Goal: Information Seeking & Learning: Learn about a topic

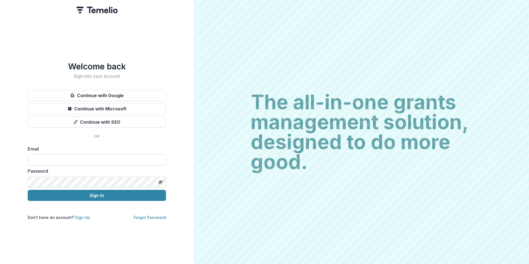
click at [77, 155] on input at bounding box center [97, 159] width 138 height 11
type input "**********"
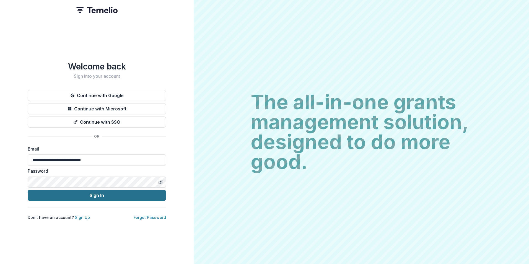
click at [129, 191] on button "Sign In" at bounding box center [97, 195] width 138 height 11
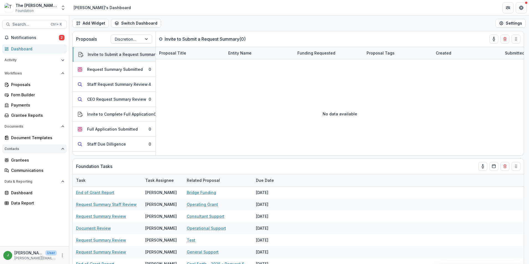
click at [62, 149] on polyline "Open Contacts" at bounding box center [63, 148] width 2 height 1
click at [62, 149] on icon "Open Contacts" at bounding box center [62, 148] width 3 height 3
click at [63, 183] on icon "Open Data & Reporting" at bounding box center [62, 181] width 3 height 3
click at [61, 126] on icon "Open Documents" at bounding box center [62, 126] width 3 height 3
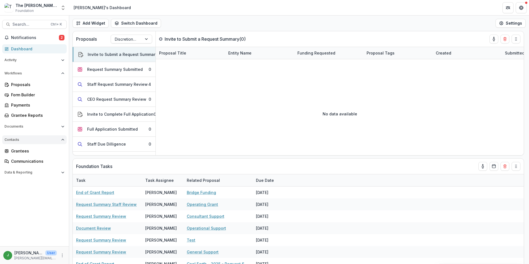
click at [61, 140] on button "Contacts" at bounding box center [34, 139] width 64 height 9
click at [61, 73] on button "Workflows" at bounding box center [34, 73] width 64 height 9
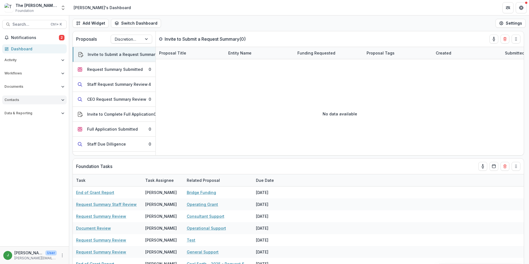
click at [62, 103] on button "Contacts" at bounding box center [34, 99] width 64 height 9
click at [23, 110] on div "Grantees" at bounding box center [36, 111] width 51 height 6
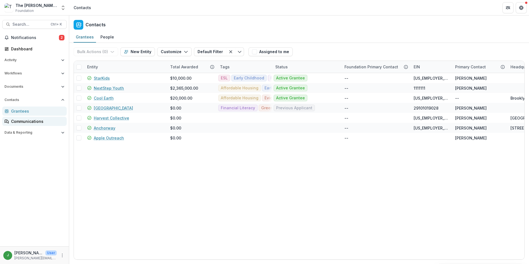
click at [19, 123] on div "Communications" at bounding box center [36, 121] width 51 height 6
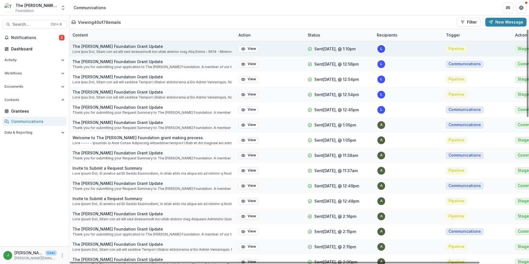
click at [90, 52] on p at bounding box center [151, 51] width 159 height 5
click at [248, 48] on button "View" at bounding box center [248, 49] width 20 height 7
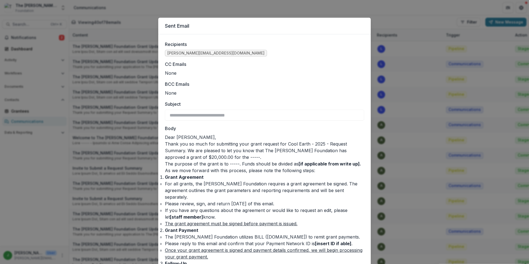
click at [107, 106] on div "**********" at bounding box center [264, 132] width 529 height 264
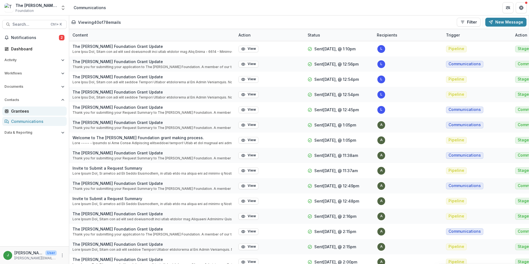
click at [28, 110] on div "Grantees" at bounding box center [36, 111] width 51 height 6
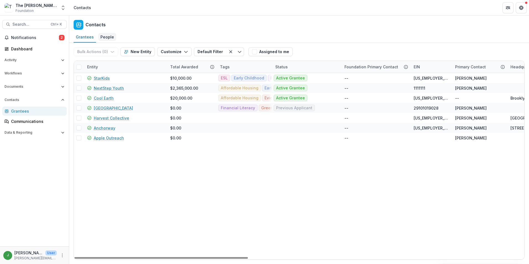
click at [110, 33] on div "People" at bounding box center [107, 37] width 18 height 8
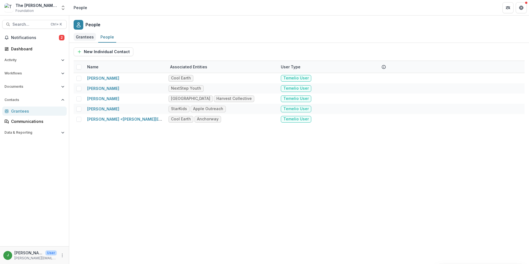
click at [88, 35] on div "Grantees" at bounding box center [85, 37] width 22 height 8
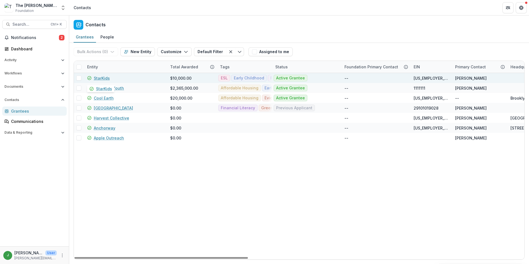
click at [99, 76] on link "StarKids" at bounding box center [102, 78] width 16 height 6
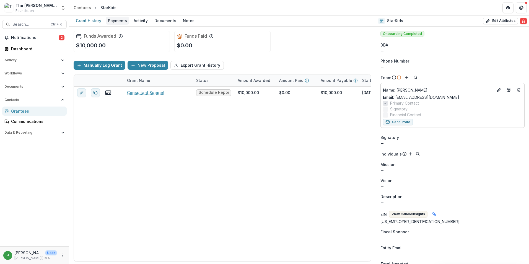
click at [116, 20] on div "Payments" at bounding box center [118, 21] width 24 height 8
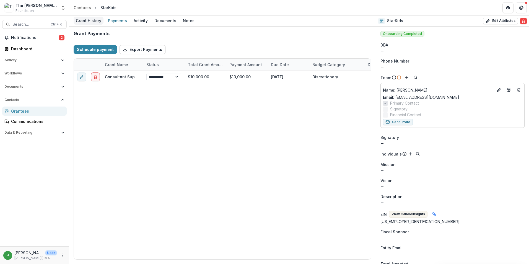
click at [93, 20] on div "Grant History" at bounding box center [89, 21] width 30 height 8
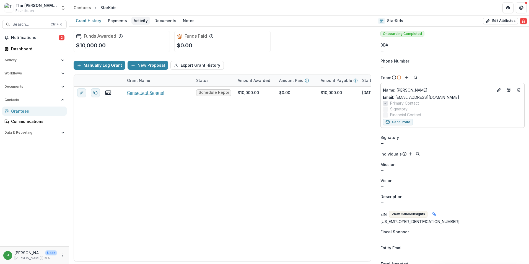
click at [131, 18] on link "Activity" at bounding box center [140, 20] width 19 height 11
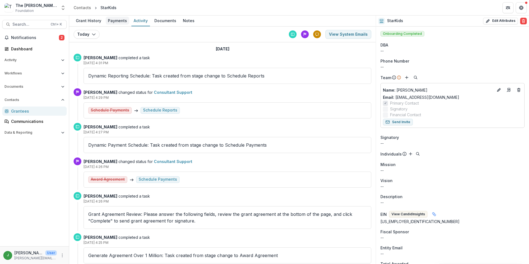
click at [124, 18] on div "Payments" at bounding box center [118, 21] width 24 height 8
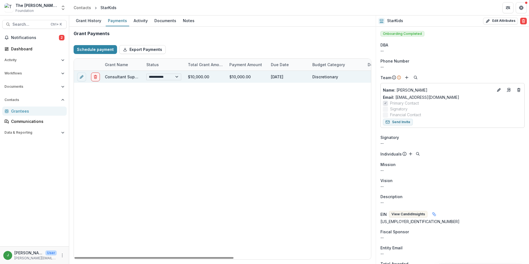
click at [175, 78] on select "**********" at bounding box center [163, 77] width 35 height 7
click at [171, 78] on select "**********" at bounding box center [163, 77] width 35 height 7
click at [176, 77] on select "**********" at bounding box center [163, 77] width 35 height 7
click at [176, 76] on select "**********" at bounding box center [163, 77] width 35 height 7
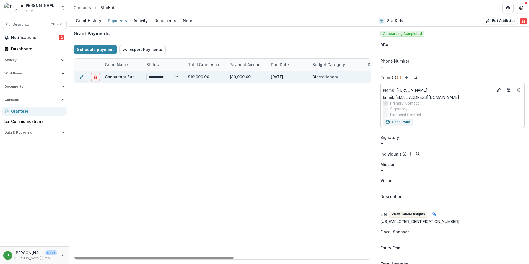
click at [176, 76] on select "**********" at bounding box center [163, 77] width 35 height 7
click at [141, 18] on div "Activity" at bounding box center [140, 21] width 19 height 8
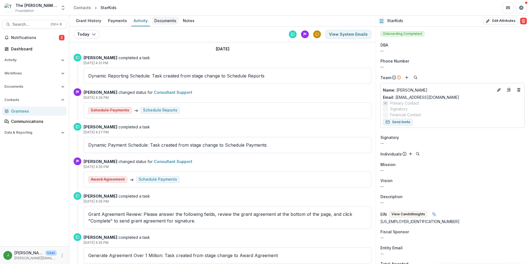
click at [170, 22] on div "Documents" at bounding box center [165, 21] width 26 height 8
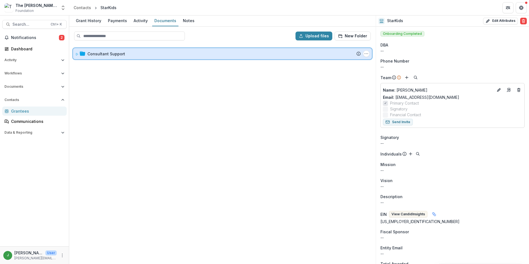
click at [76, 55] on icon at bounding box center [76, 54] width 3 height 3
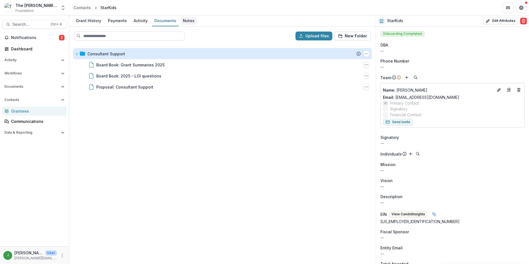
click at [192, 20] on div "Notes" at bounding box center [189, 21] width 16 height 8
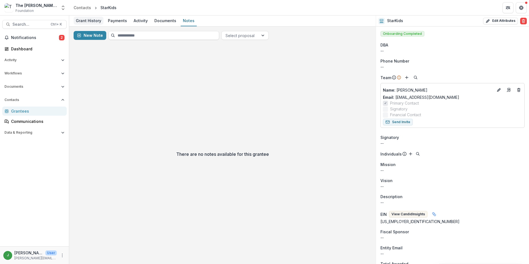
click at [90, 21] on div "Grant History" at bounding box center [89, 21] width 30 height 8
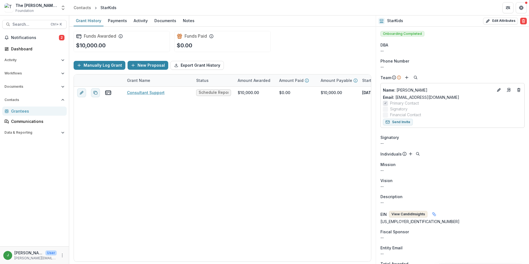
click at [409, 212] on button "View Candid Insights" at bounding box center [408, 214] width 38 height 7
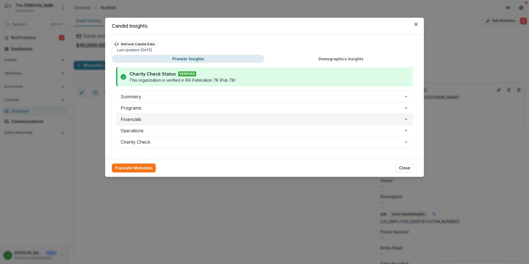
click at [405, 120] on icon "button" at bounding box center [406, 119] width 4 height 4
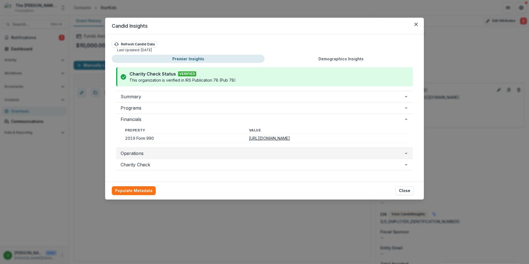
click at [407, 152] on icon "button" at bounding box center [406, 153] width 4 height 4
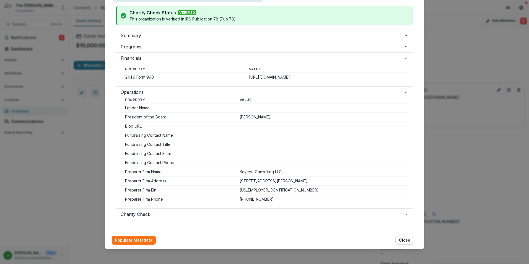
scroll to position [64, 0]
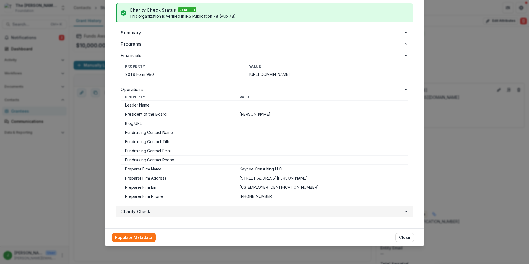
click at [408, 212] on button "Charity Check" at bounding box center [264, 211] width 296 height 11
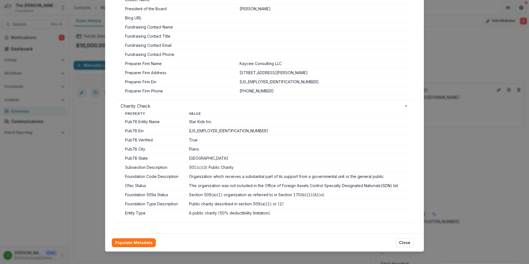
scroll to position [175, 0]
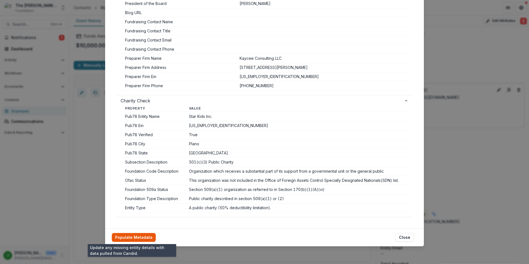
click at [132, 237] on button "Populate Metadata" at bounding box center [134, 237] width 44 height 9
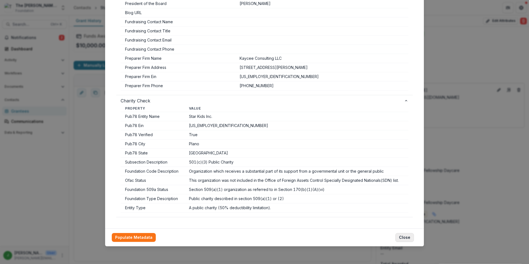
click at [404, 236] on button "Close" at bounding box center [404, 237] width 19 height 9
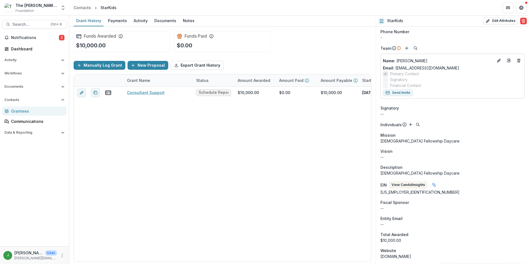
scroll to position [0, 0]
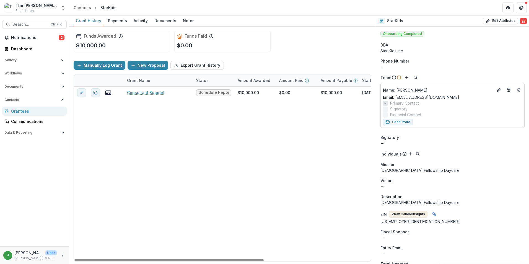
click at [413, 215] on button "View Candid Insights" at bounding box center [408, 214] width 38 height 7
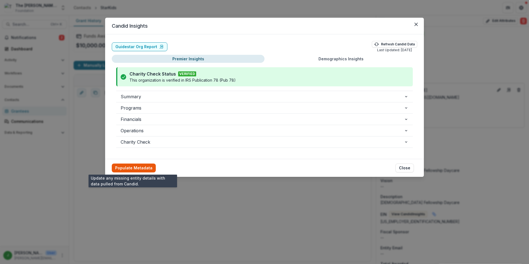
click at [122, 166] on button "Populate Metadata" at bounding box center [134, 167] width 44 height 9
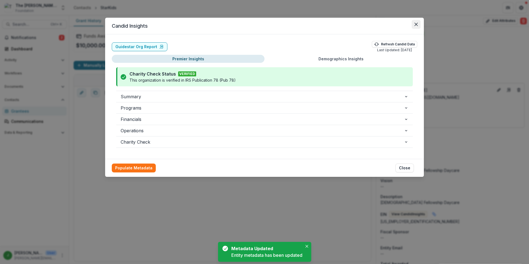
click at [414, 24] on icon "Close" at bounding box center [415, 24] width 3 height 3
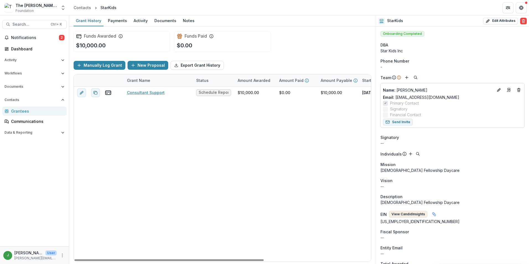
click at [405, 216] on button "View Candid Insights" at bounding box center [408, 214] width 38 height 7
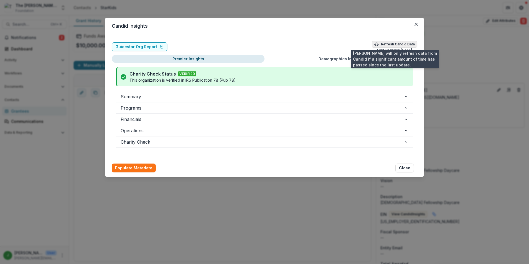
click at [401, 46] on button "Refresh Candid Data" at bounding box center [394, 44] width 45 height 7
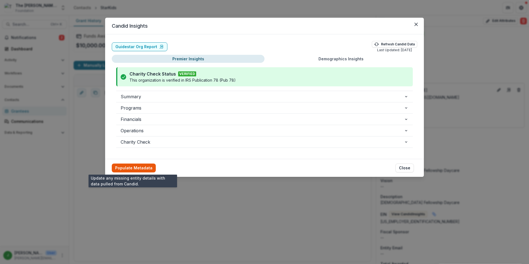
click at [143, 167] on button "Populate Metadata" at bounding box center [134, 167] width 44 height 9
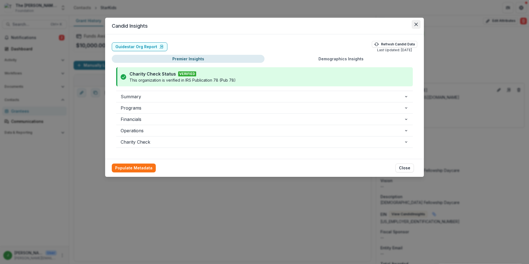
click at [418, 24] on button "Close" at bounding box center [416, 24] width 9 height 9
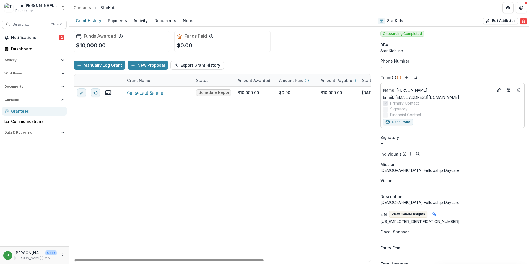
click at [38, 10] on div "The [PERSON_NAME] Foundation Workflow Sandbox Foundation" at bounding box center [35, 7] width 41 height 11
click at [62, 6] on icon "Open entity switcher" at bounding box center [63, 8] width 6 height 6
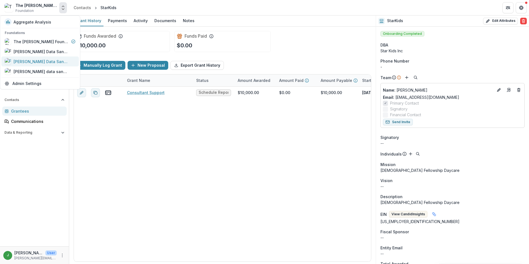
click at [51, 60] on div "[PERSON_NAME] Data Sandbox" at bounding box center [40, 61] width 71 height 7
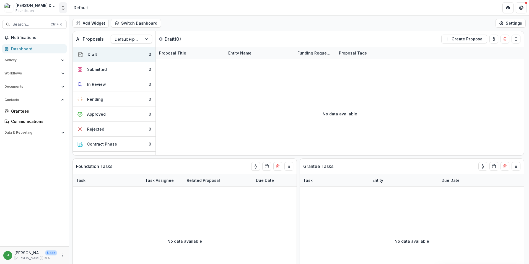
click at [61, 5] on icon "Open entity switcher" at bounding box center [63, 8] width 6 height 6
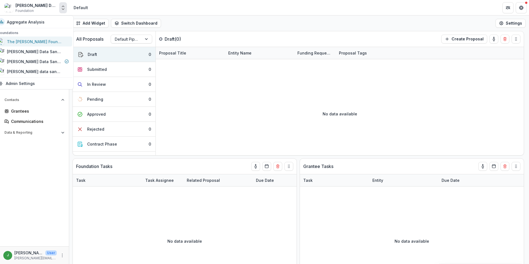
click at [45, 44] on div "The [PERSON_NAME] Foundation Workflow Sandbox" at bounding box center [34, 42] width 55 height 6
